Goal: Task Accomplishment & Management: Manage account settings

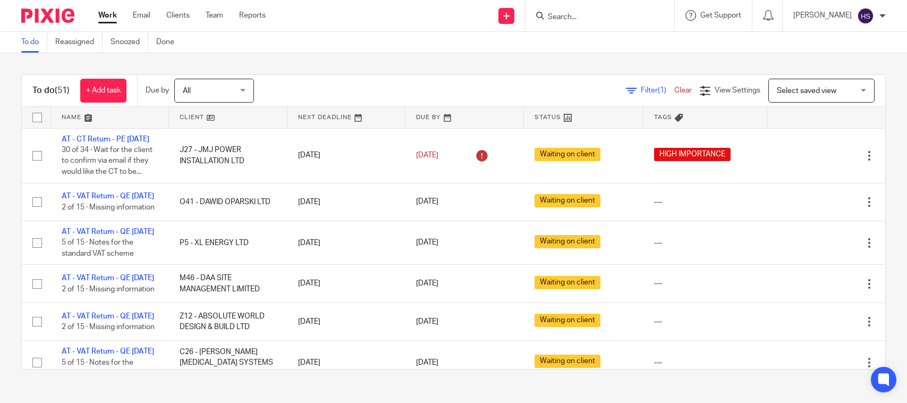
click at [106, 16] on link "Work" at bounding box center [107, 15] width 19 height 11
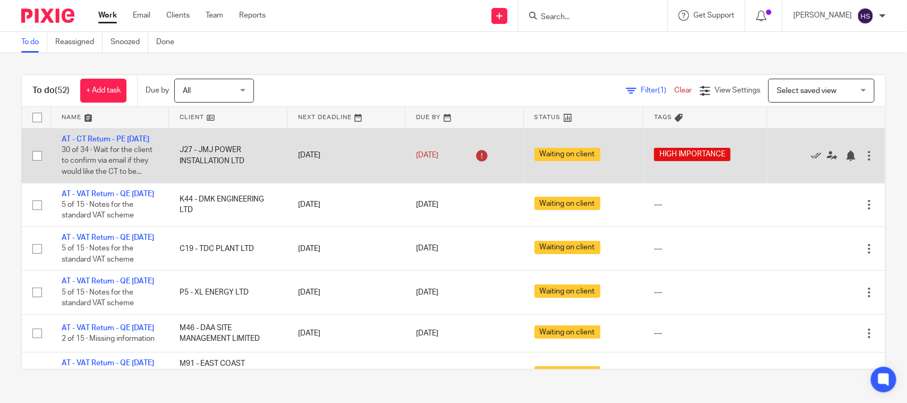
drag, startPoint x: 362, startPoint y: 213, endPoint x: 390, endPoint y: 135, distance: 82.7
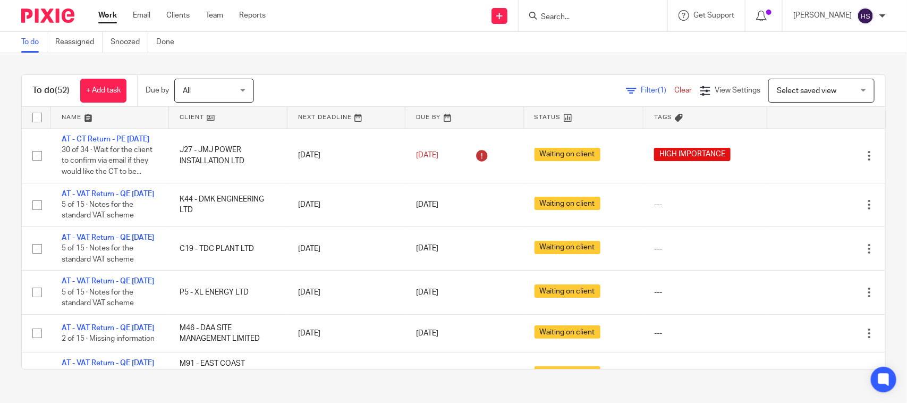
click at [340, 70] on div "To do (52) + Add task Due by All All Today Tomorrow This week Next week This mo…" at bounding box center [453, 221] width 907 height 337
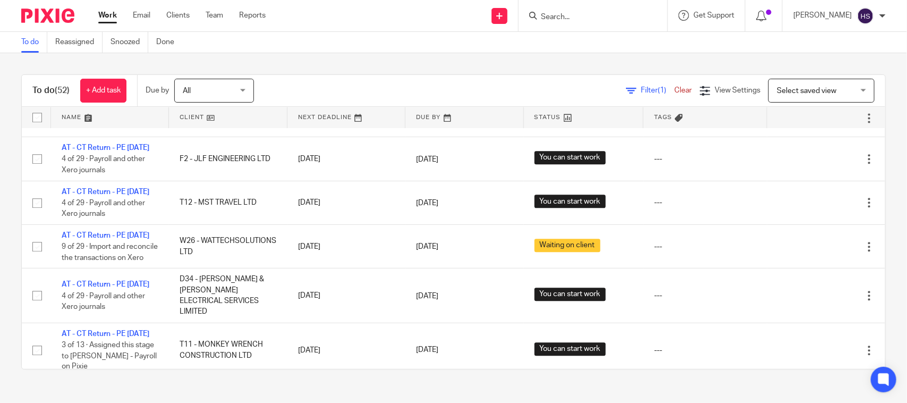
scroll to position [1173, 0]
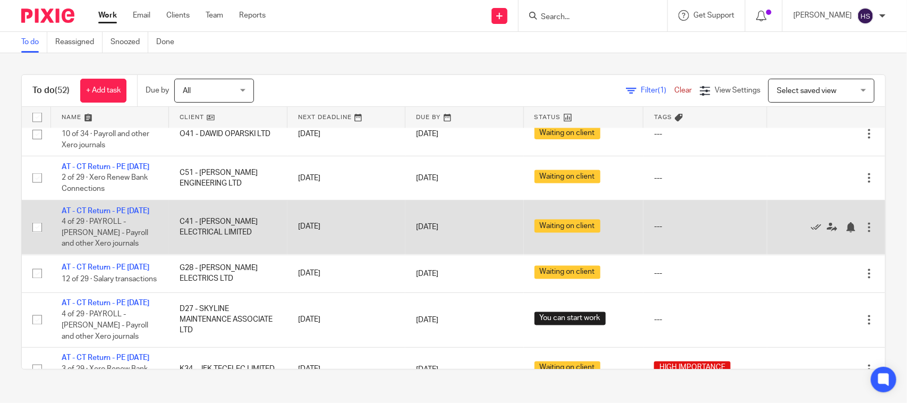
drag, startPoint x: 399, startPoint y: 192, endPoint x: 405, endPoint y: 177, distance: 16.5
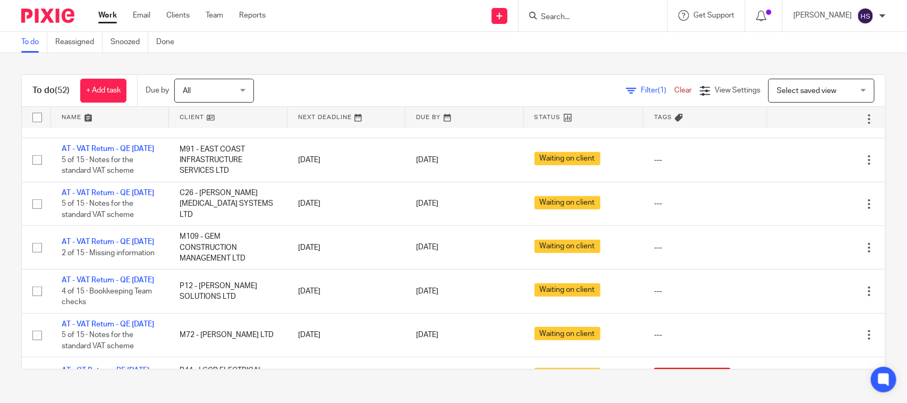
scroll to position [0, 0]
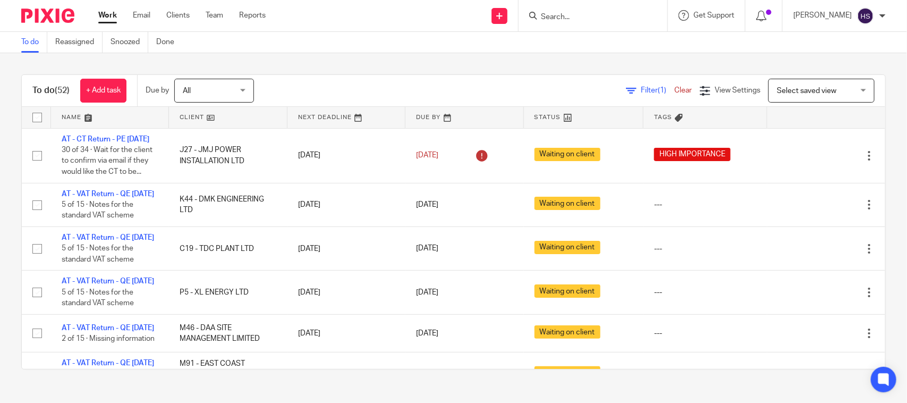
drag, startPoint x: 427, startPoint y: 129, endPoint x: 431, endPoint y: 121, distance: 9.3
drag, startPoint x: 415, startPoint y: 274, endPoint x: 636, endPoint y: 5, distance: 348.2
click at [555, 67] on div "To do (52) + Add task Due by All All Today Tomorrow This week Next week This mo…" at bounding box center [453, 221] width 907 height 337
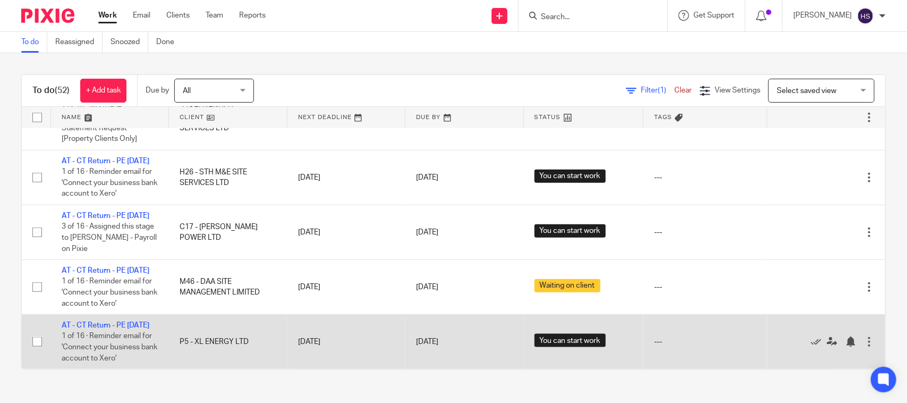
scroll to position [2850, 0]
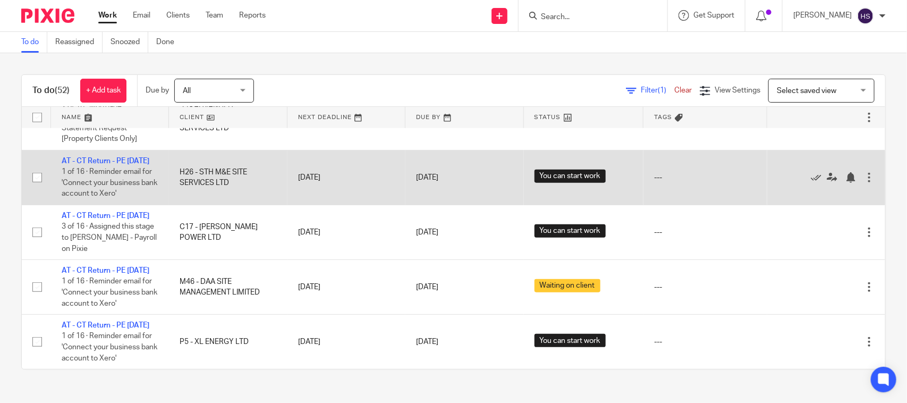
drag, startPoint x: 426, startPoint y: 306, endPoint x: 456, endPoint y: 144, distance: 164.1
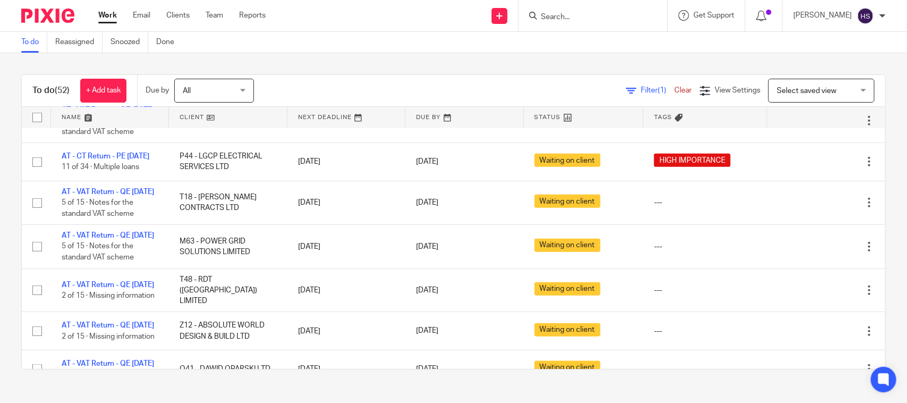
scroll to position [0, 0]
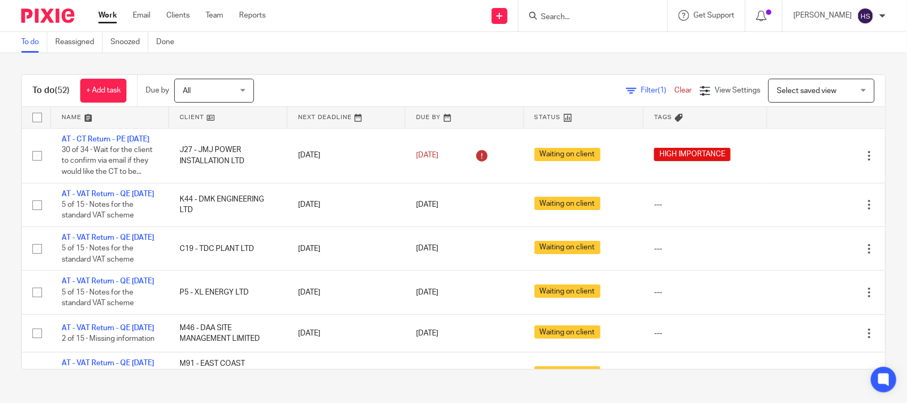
drag, startPoint x: 471, startPoint y: 181, endPoint x: 487, endPoint y: 109, distance: 74.1
click at [274, 60] on div "To do (52) + Add task Due by All All Today Tomorrow This week Next week This mo…" at bounding box center [453, 221] width 907 height 337
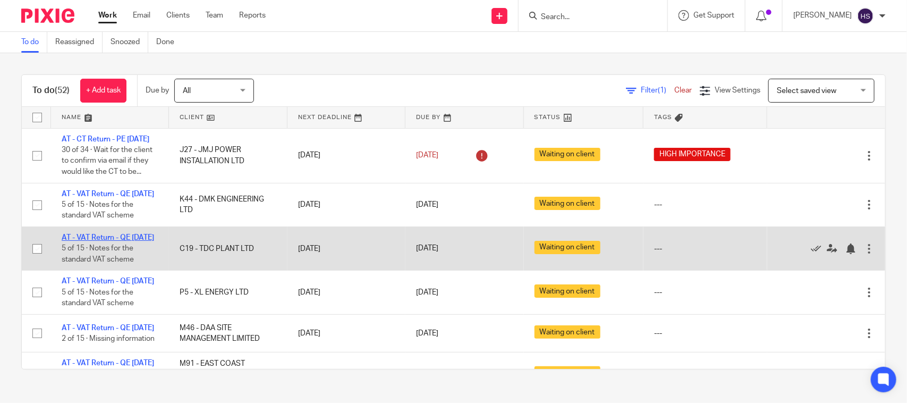
click at [116, 241] on link "AT - VAT Return - QE [DATE]" at bounding box center [108, 237] width 92 height 7
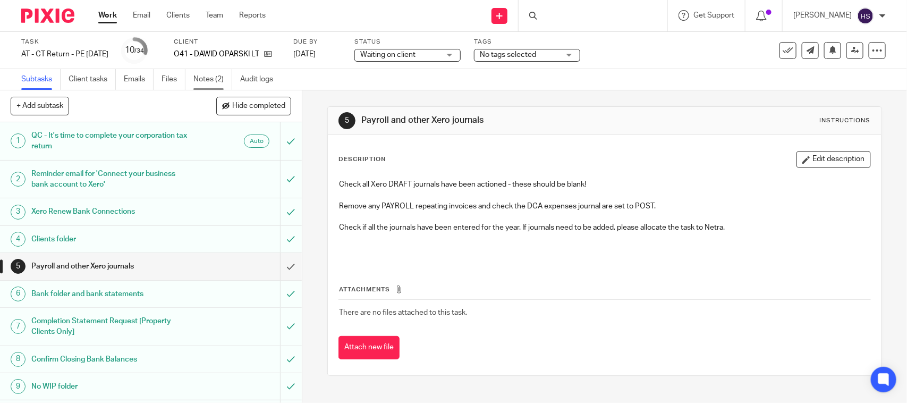
click at [215, 81] on link "Notes (2)" at bounding box center [212, 79] width 39 height 21
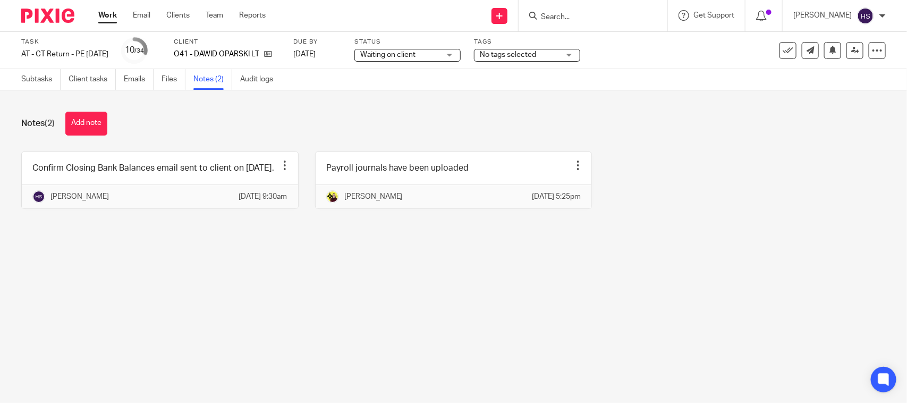
drag, startPoint x: 483, startPoint y: 38, endPoint x: 470, endPoint y: 46, distance: 15.2
click at [483, 38] on div "Task AT - [GEOGRAPHIC_DATA] Return - PE [DATE] Save AT - [GEOGRAPHIC_DATA] Retu…" at bounding box center [381, 50] width 720 height 25
click at [432, 57] on span "Waiting on client" at bounding box center [400, 54] width 80 height 11
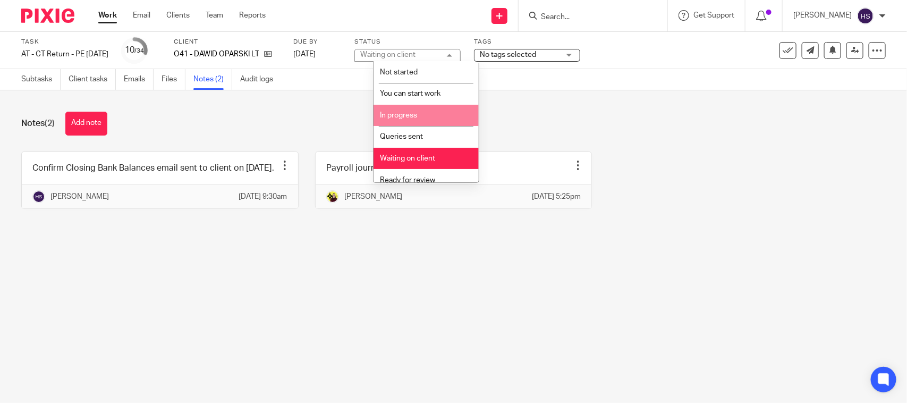
click at [422, 113] on li "In progress" at bounding box center [425, 116] width 105 height 22
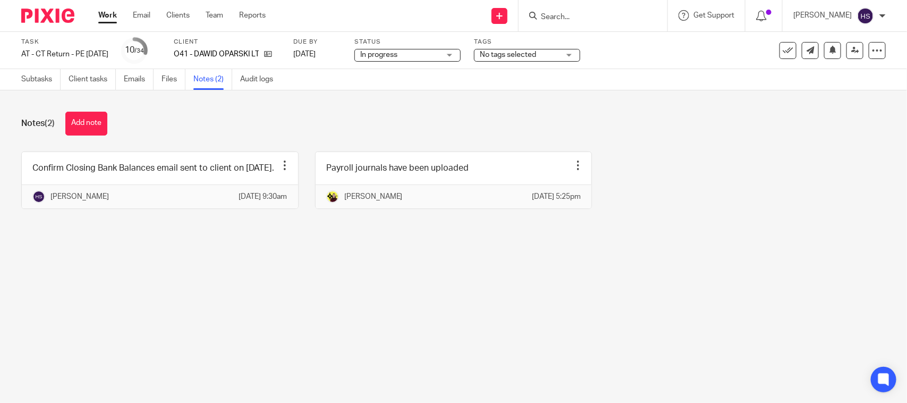
click at [422, 113] on div "Notes (2) Add note" at bounding box center [453, 124] width 864 height 24
click at [56, 80] on link "Subtasks" at bounding box center [40, 79] width 39 height 21
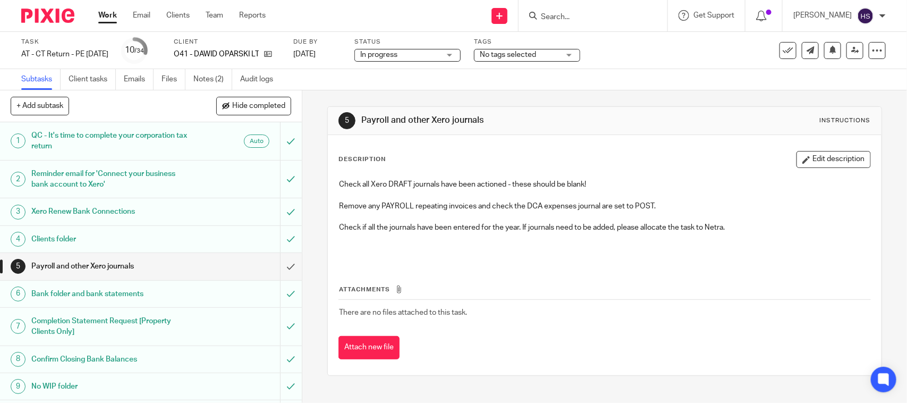
scroll to position [22, 0]
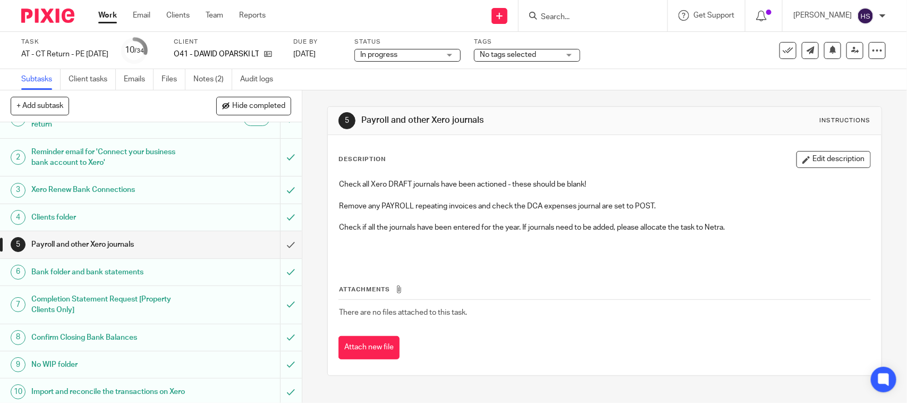
click at [215, 65] on div "Task AT - [GEOGRAPHIC_DATA] Return - PE [DATE] Save AT - [GEOGRAPHIC_DATA] Retu…" at bounding box center [453, 50] width 907 height 37
click at [214, 81] on link "Notes (2)" at bounding box center [212, 79] width 39 height 21
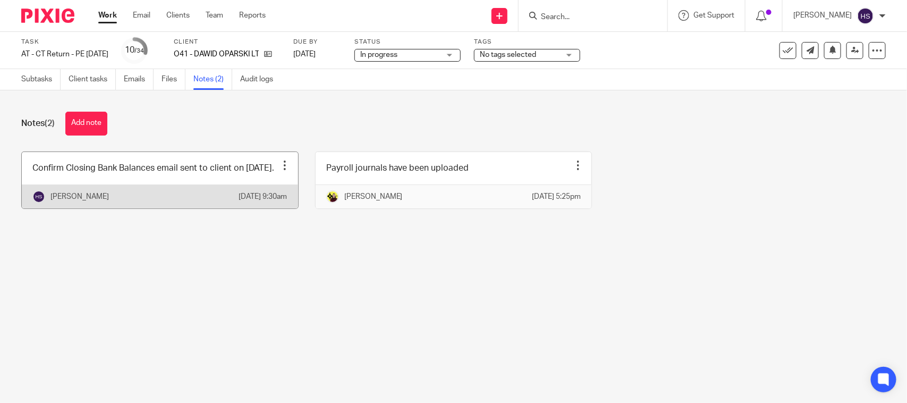
click at [148, 192] on link at bounding box center [160, 180] width 276 height 56
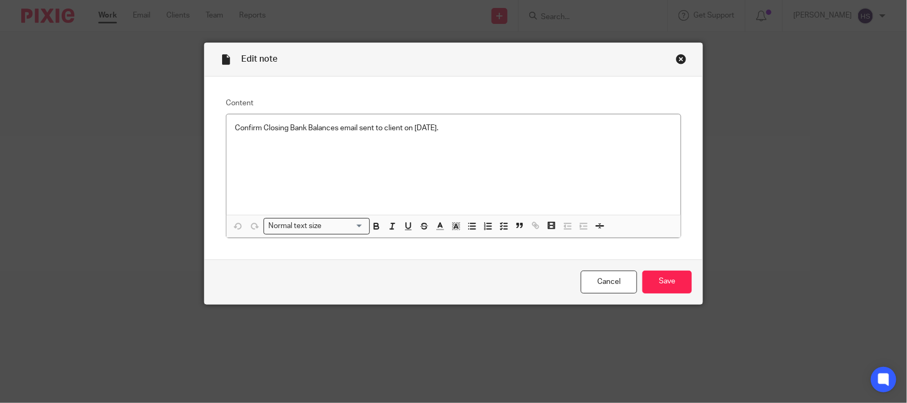
click at [680, 60] on div "Close this dialog window" at bounding box center [681, 59] width 11 height 11
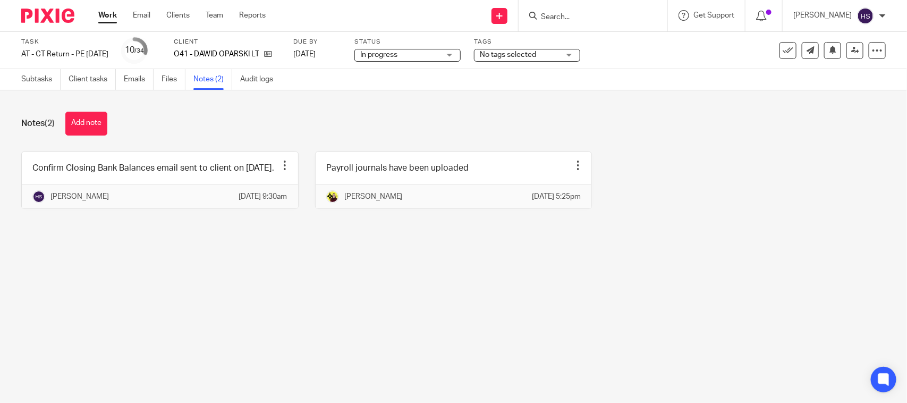
click at [20, 69] on div "Subtasks Client tasks Emails Files Notes (2) Audit logs" at bounding box center [150, 79] width 300 height 21
click at [23, 78] on link "Subtasks" at bounding box center [40, 79] width 39 height 21
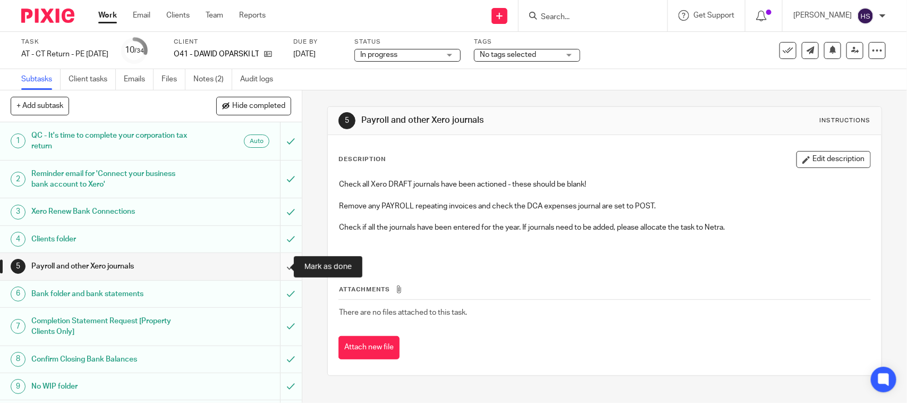
click at [275, 263] on input "submit" at bounding box center [151, 266] width 302 height 27
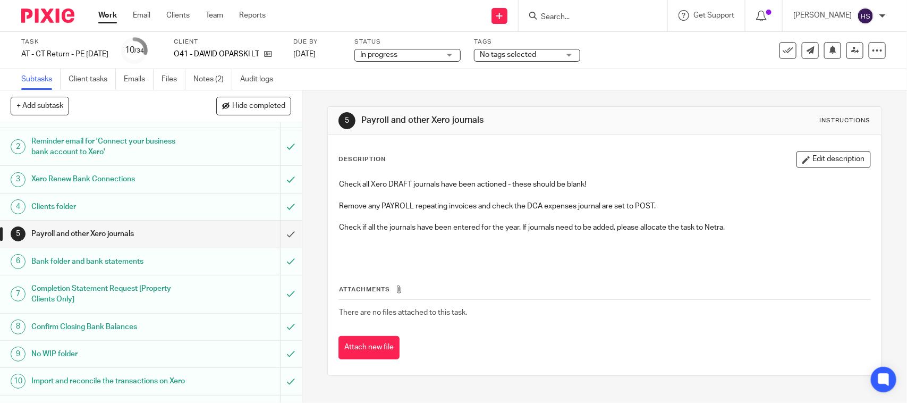
scroll to position [110, 0]
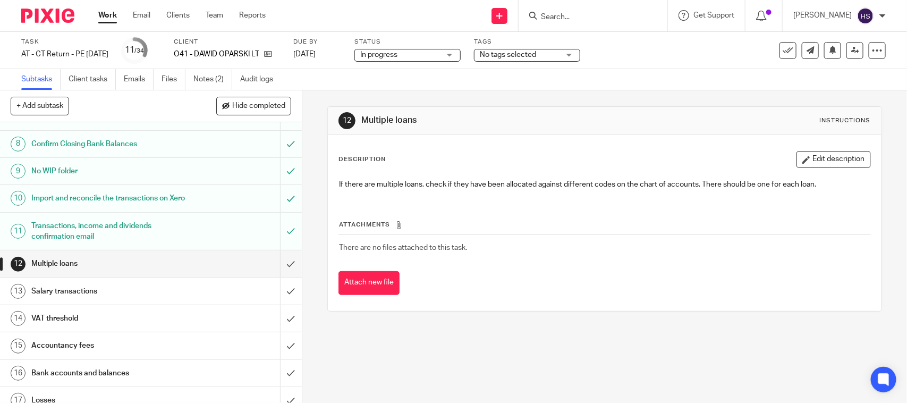
scroll to position [177, 0]
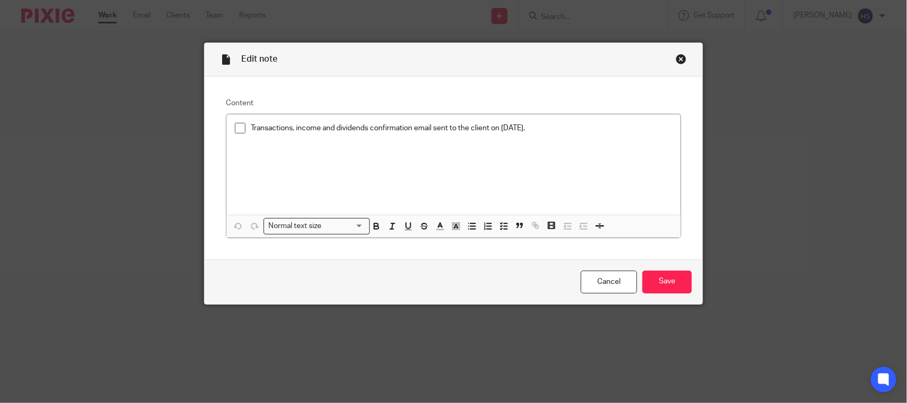
click at [676, 59] on div "Close this dialog window" at bounding box center [681, 59] width 11 height 11
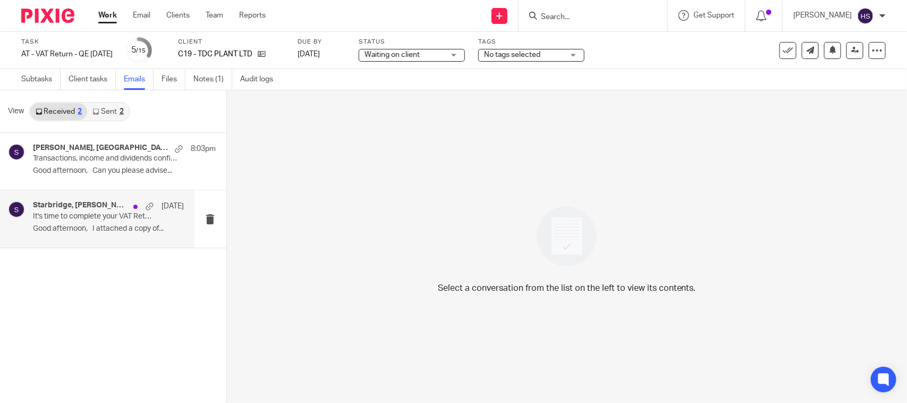
click at [90, 220] on p "It's time to complete your VAT Return!" at bounding box center [93, 216] width 121 height 9
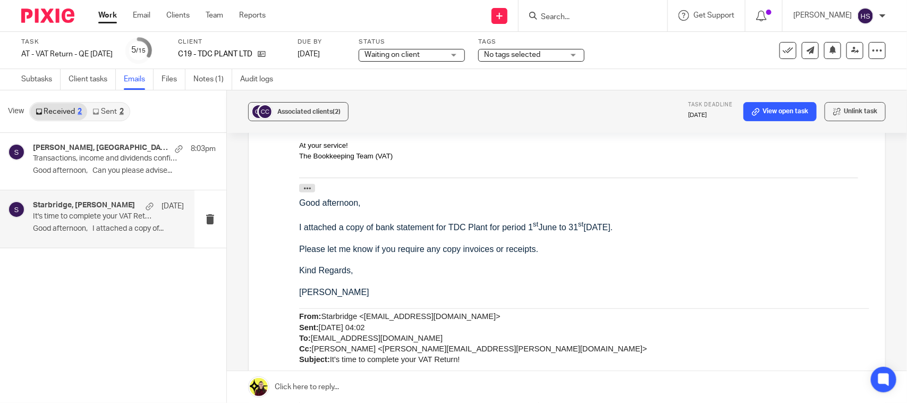
scroll to position [316, 0]
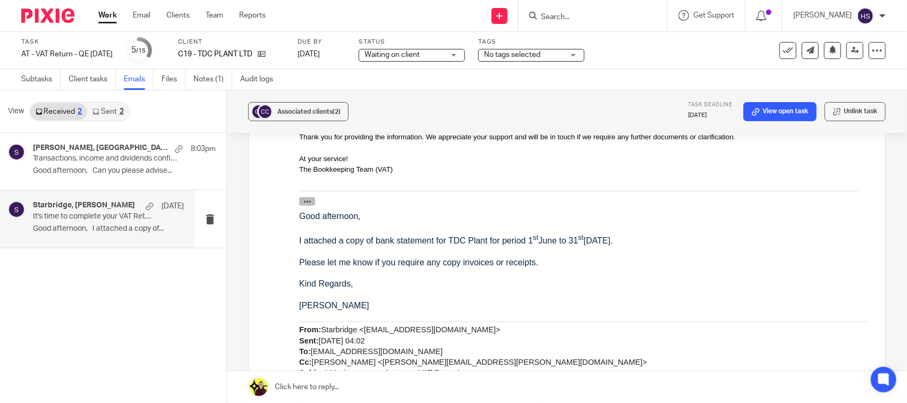
click at [307, 200] on icon "button" at bounding box center [307, 202] width 8 height 8
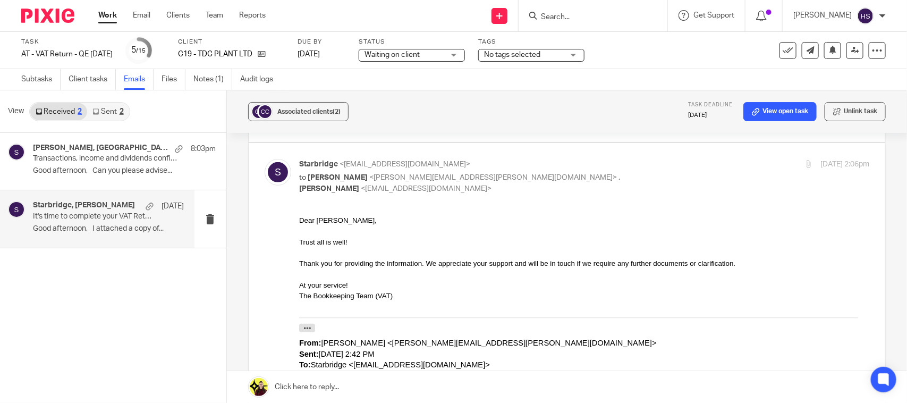
scroll to position [183, 0]
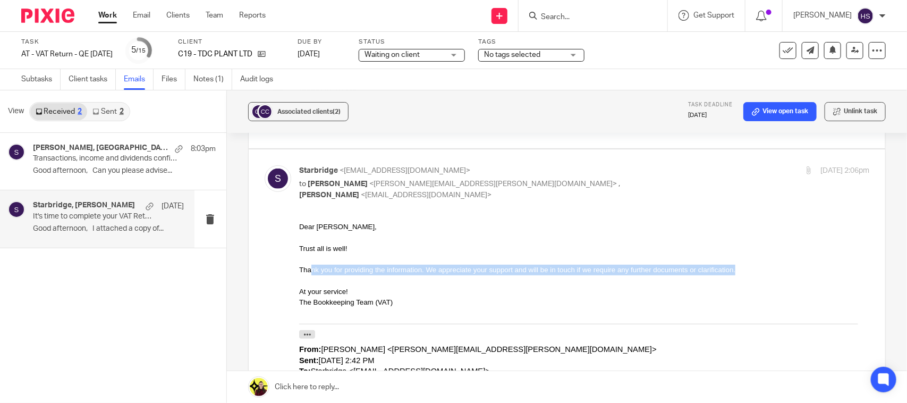
drag, startPoint x: 311, startPoint y: 271, endPoint x: 753, endPoint y: 269, distance: 441.8
click at [753, 269] on div "Thank you for providing the information. We appreciate your support and will be…" at bounding box center [583, 269] width 570 height 11
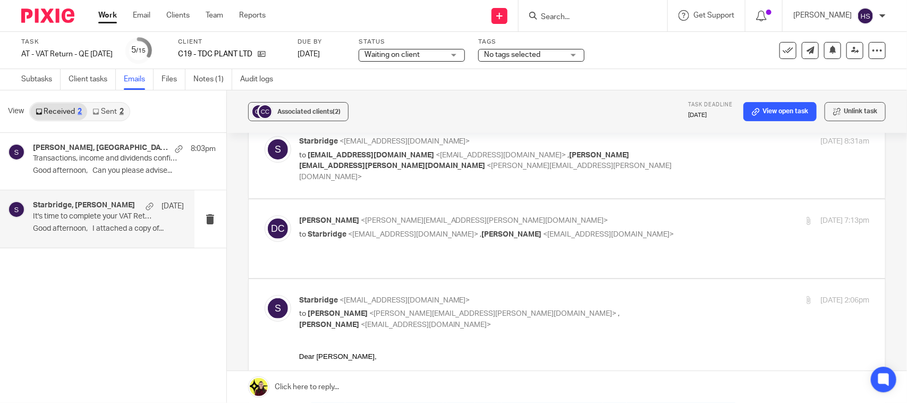
scroll to position [50, 0]
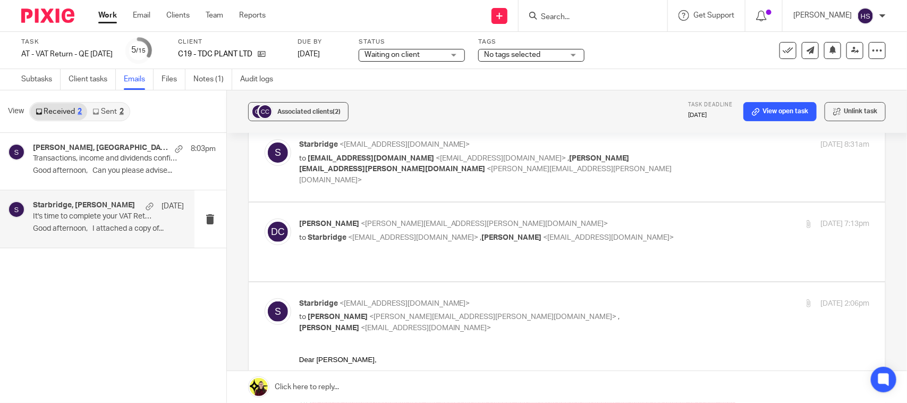
click at [623, 233] on div "Donna Carroll <donna@burgoyne.co.uk> to Starbridge <info@starbridge.uk> , terry…" at bounding box center [584, 231] width 570 height 27
checkbox input "true"
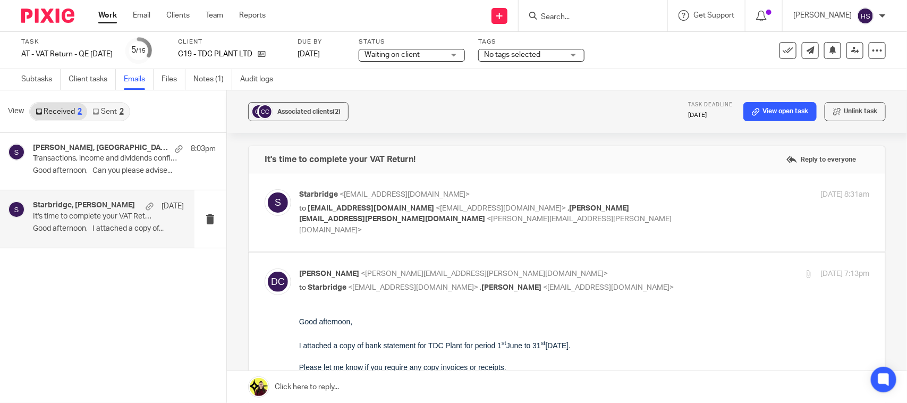
scroll to position [0, 0]
click at [710, 206] on div "Starbridge <info@starbridge.uk> to terryjcarroll@hotmail.co.uk <terryjcarroll@h…" at bounding box center [584, 213] width 570 height 46
checkbox input "true"
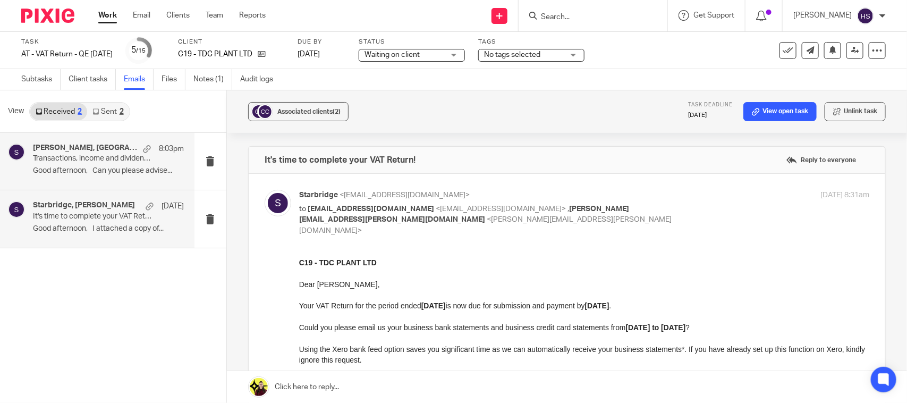
click at [83, 161] on p "Transactions, income and dividends confirmation required to complete your VAT R…" at bounding box center [93, 158] width 121 height 9
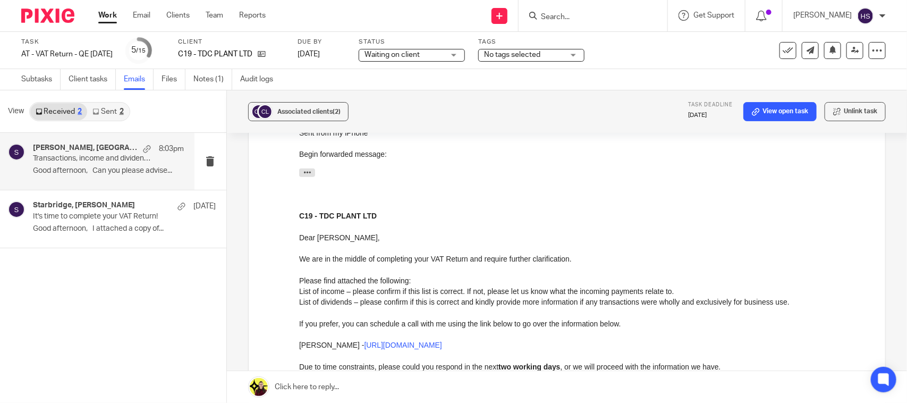
scroll to position [287, 0]
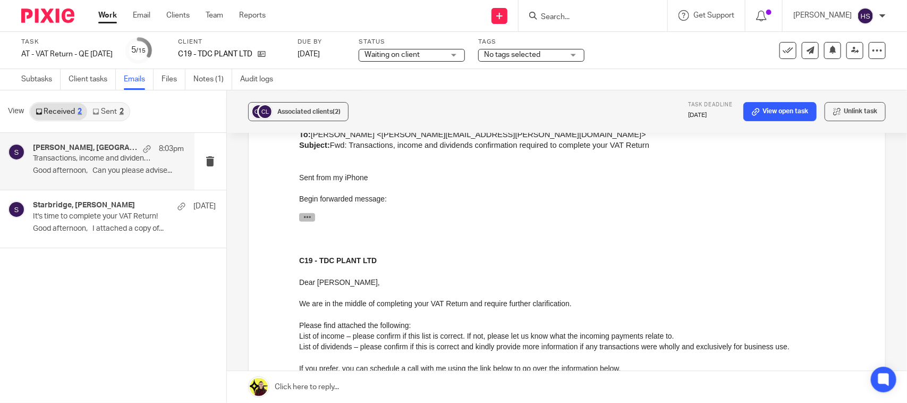
click at [307, 216] on icon "button" at bounding box center [307, 216] width 8 height 8
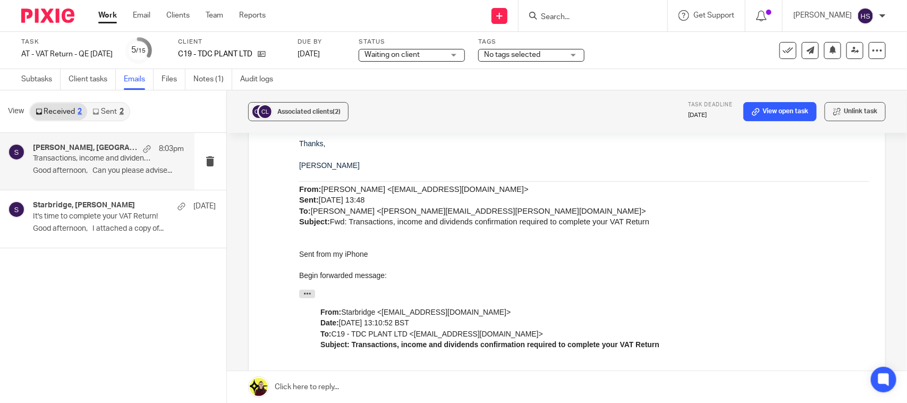
scroll to position [221, 0]
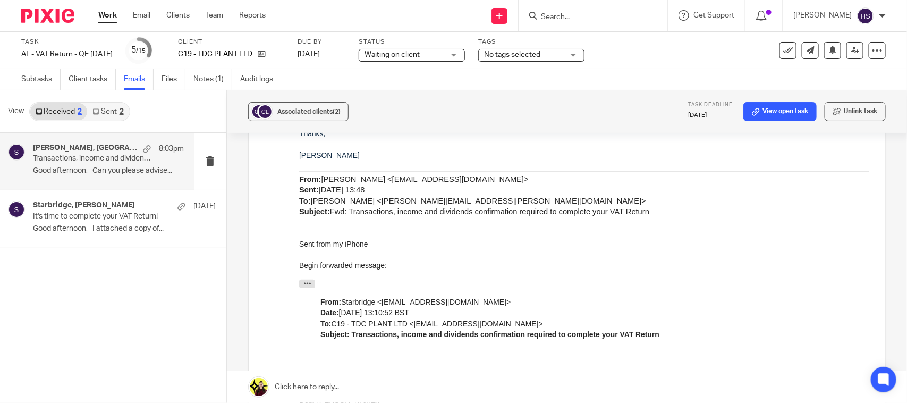
click at [381, 222] on p at bounding box center [583, 221] width 570 height 11
